Goal: Information Seeking & Learning: Understand process/instructions

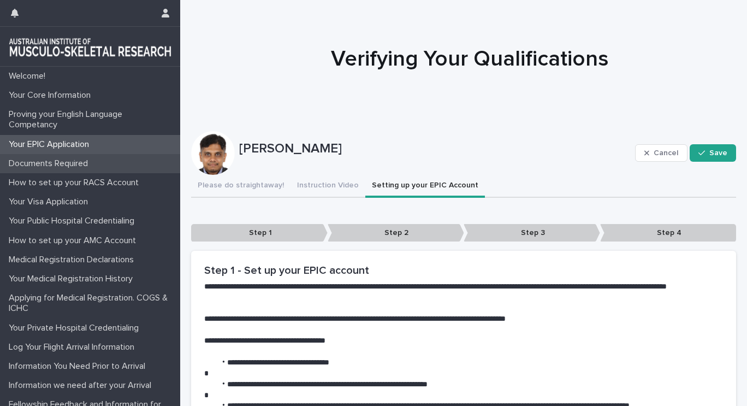
click at [105, 164] on div "Documents Required" at bounding box center [90, 163] width 180 height 19
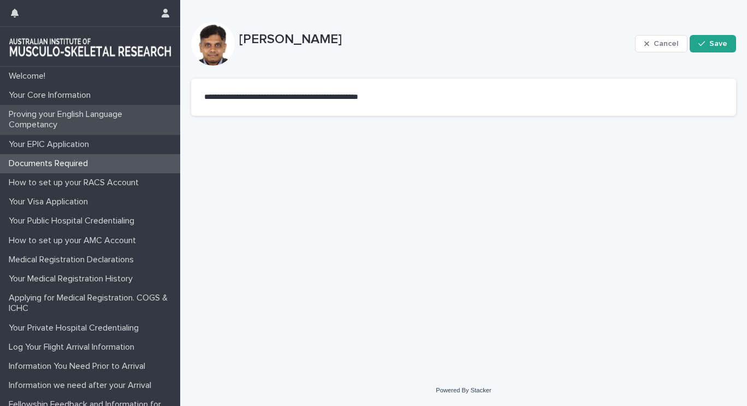
click at [105, 121] on p "Proving your English Language Competancy" at bounding box center [92, 119] width 176 height 21
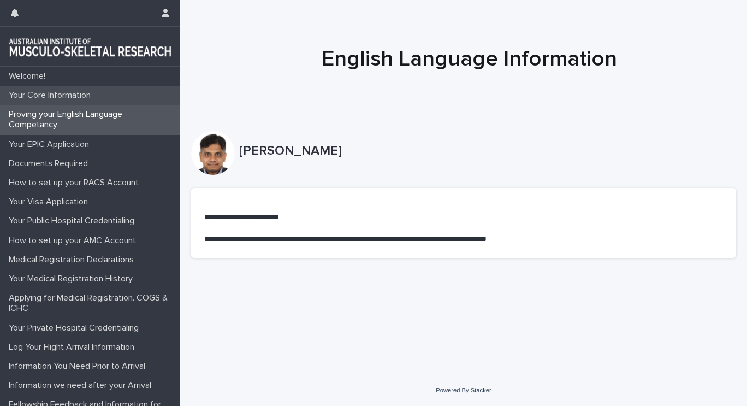
click at [104, 99] on div "Your Core Information" at bounding box center [90, 95] width 180 height 19
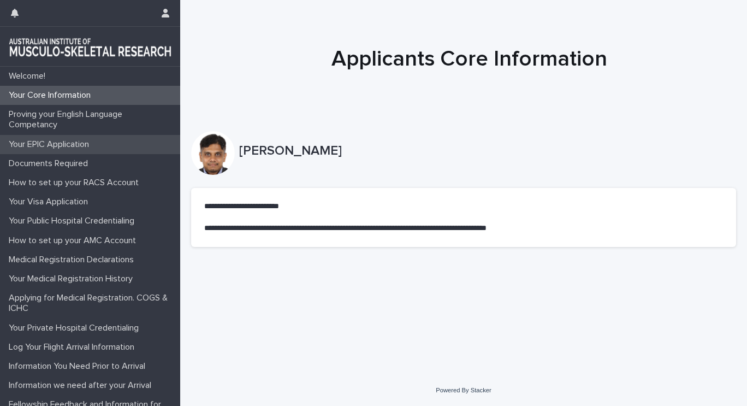
click at [90, 140] on p "Your EPIC Application" at bounding box center [50, 144] width 93 height 10
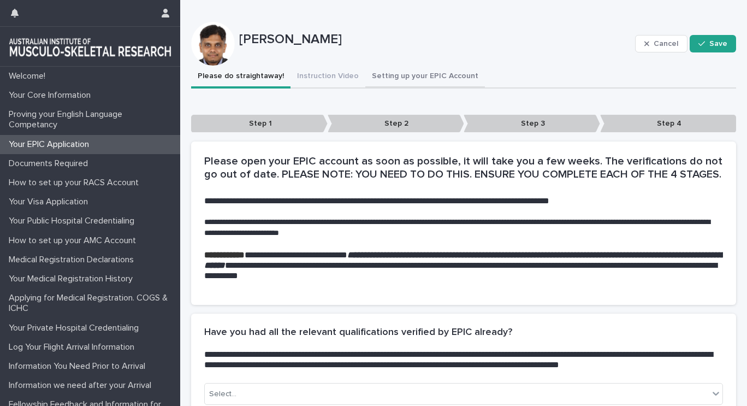
click at [409, 73] on div "**********" at bounding box center [463, 309] width 545 height 486
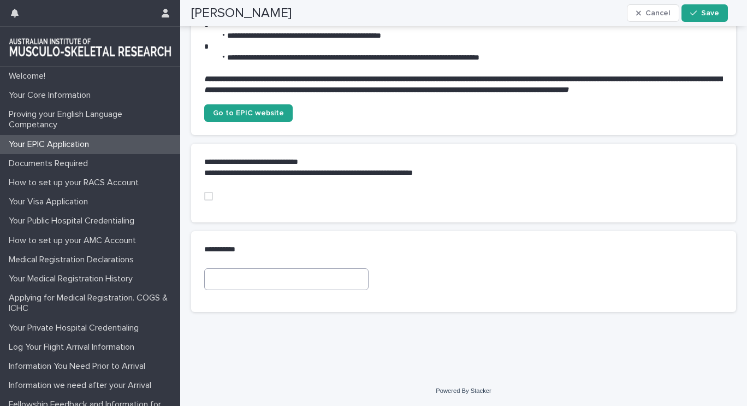
scroll to position [443, 0]
click at [265, 109] on span "Go to EPIC website" at bounding box center [248, 113] width 71 height 8
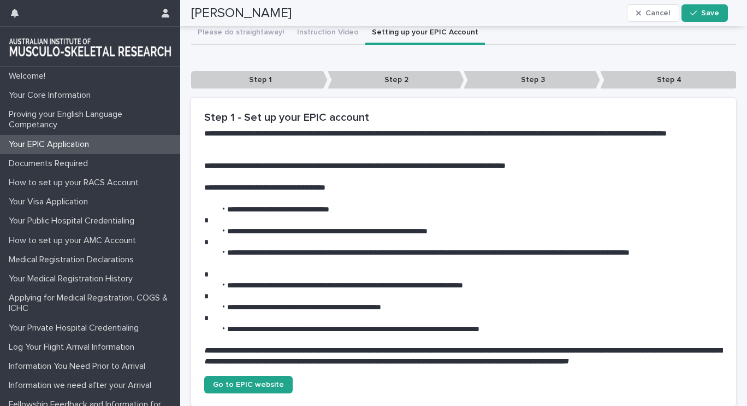
scroll to position [61, 0]
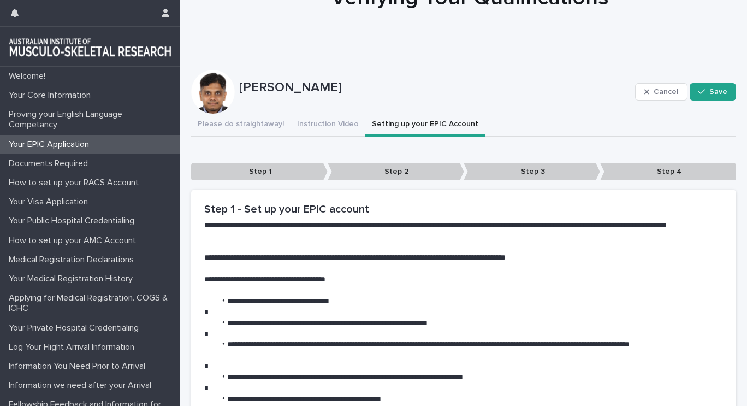
click at [522, 173] on p "Step 3" at bounding box center [532, 172] width 137 height 18
click at [436, 172] on p "Step 2" at bounding box center [396, 172] width 137 height 18
click at [253, 123] on button "Please do straightaway!" at bounding box center [240, 125] width 99 height 23
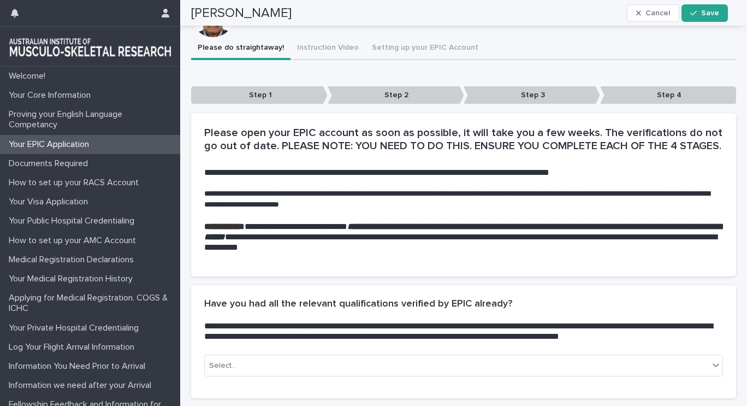
scroll to position [89, 0]
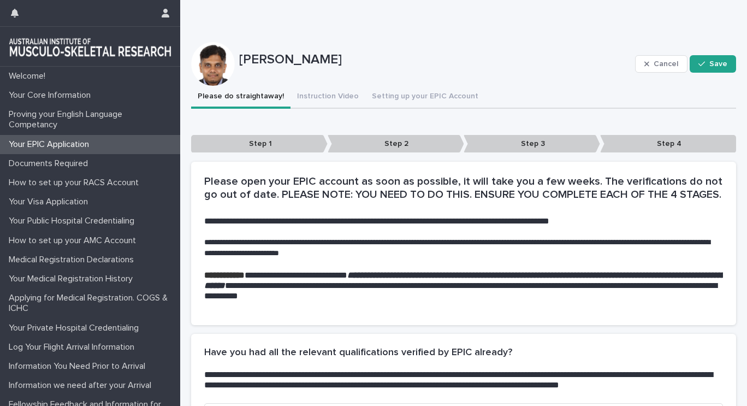
click at [226, 64] on div at bounding box center [213, 64] width 44 height 44
click at [56, 75] on div "Welcome!" at bounding box center [90, 76] width 180 height 19
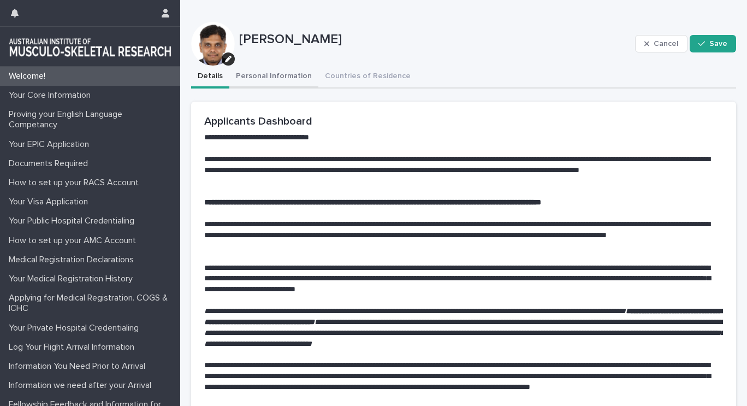
click at [280, 70] on button "Personal Information" at bounding box center [273, 77] width 89 height 23
